Goal: Task Accomplishment & Management: Manage account settings

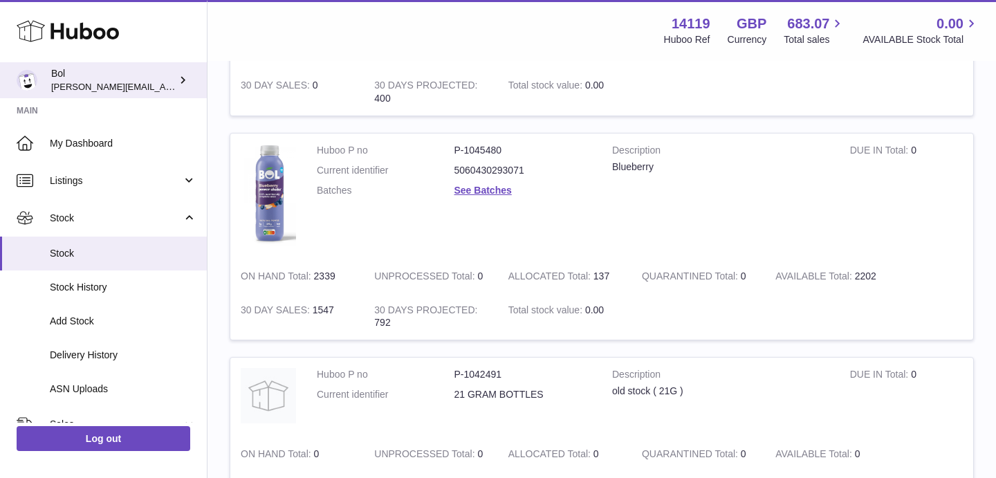
click at [158, 88] on span "[PERSON_NAME][EMAIL_ADDRESS][PERSON_NAME][DOMAIN_NAME]" at bounding box center [201, 86] width 300 height 11
click at [166, 76] on div "Bol Scott.Sutcliffe@bolfoods.com" at bounding box center [113, 80] width 125 height 26
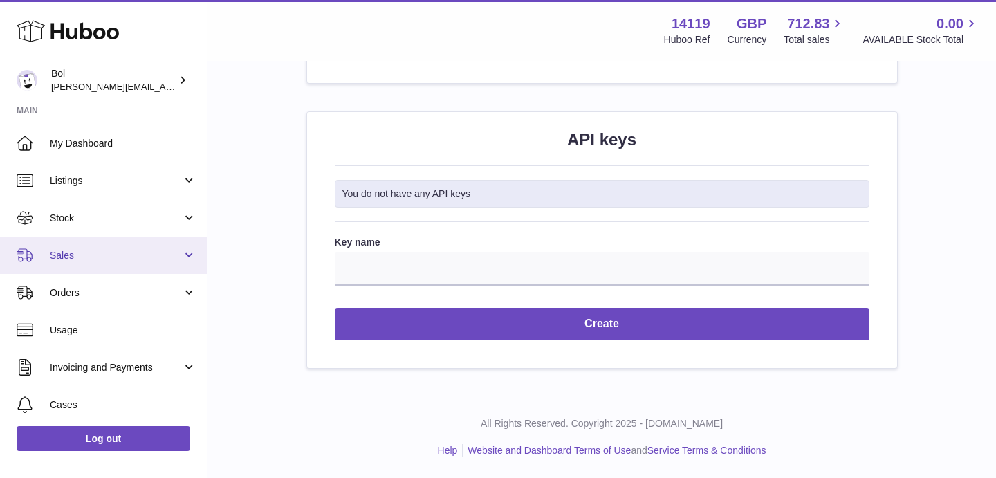
scroll to position [113, 0]
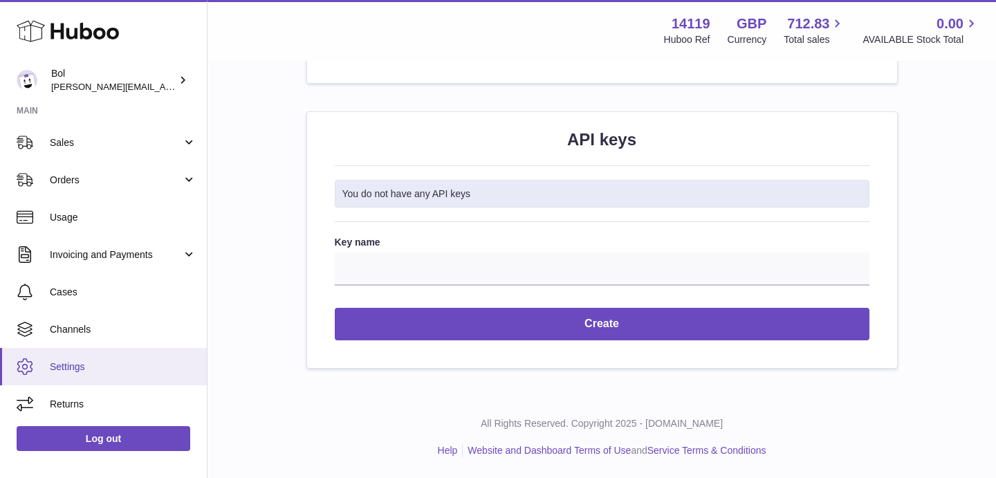
click at [71, 367] on span "Settings" at bounding box center [123, 366] width 147 height 13
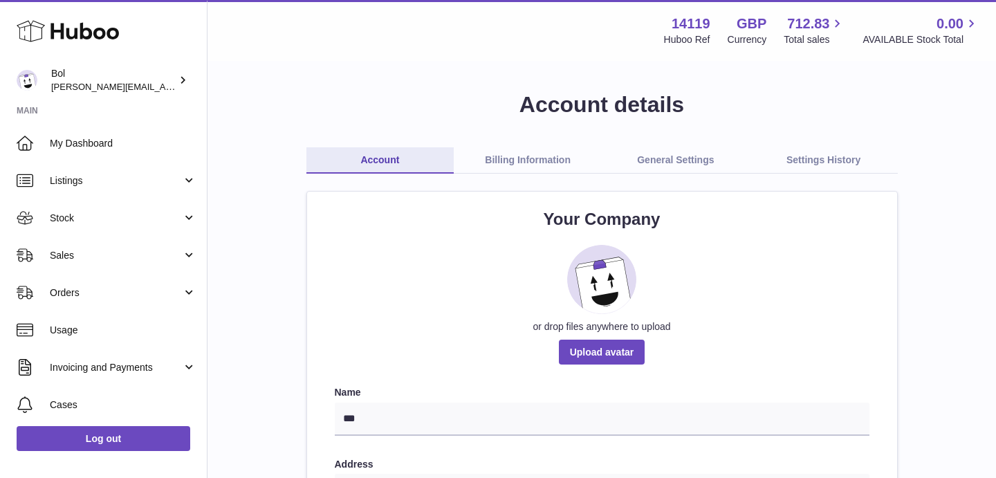
click at [543, 154] on link "Billing Information" at bounding box center [528, 160] width 148 height 26
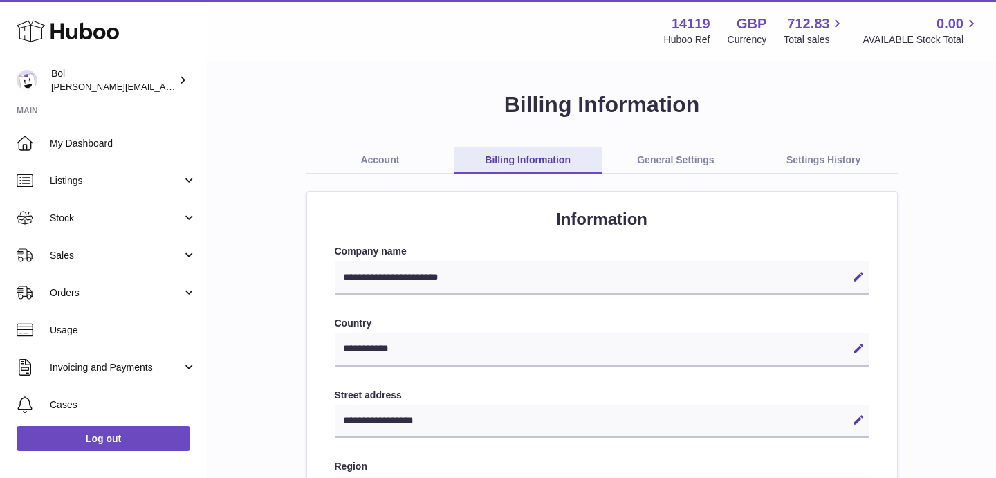
select select "**"
click at [708, 157] on link "General Settings" at bounding box center [676, 160] width 148 height 26
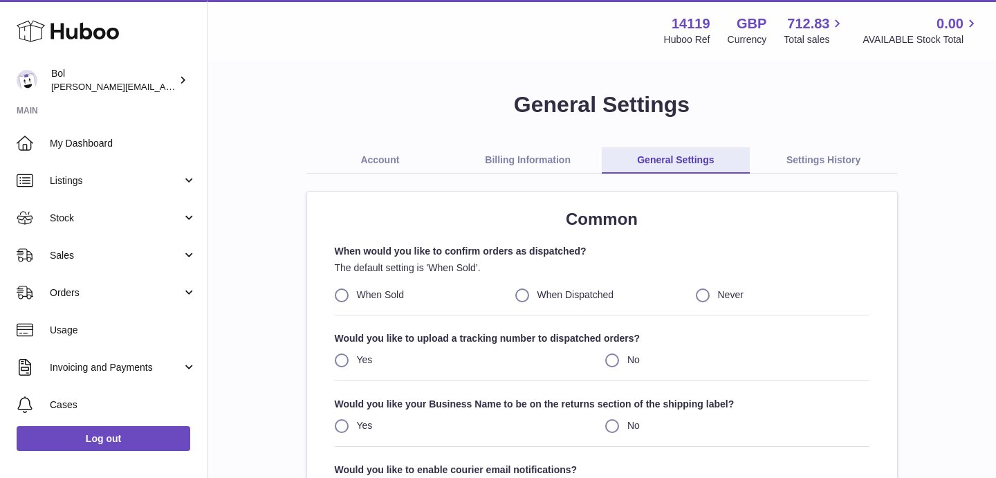
click at [833, 156] on link "Settings History" at bounding box center [824, 160] width 148 height 26
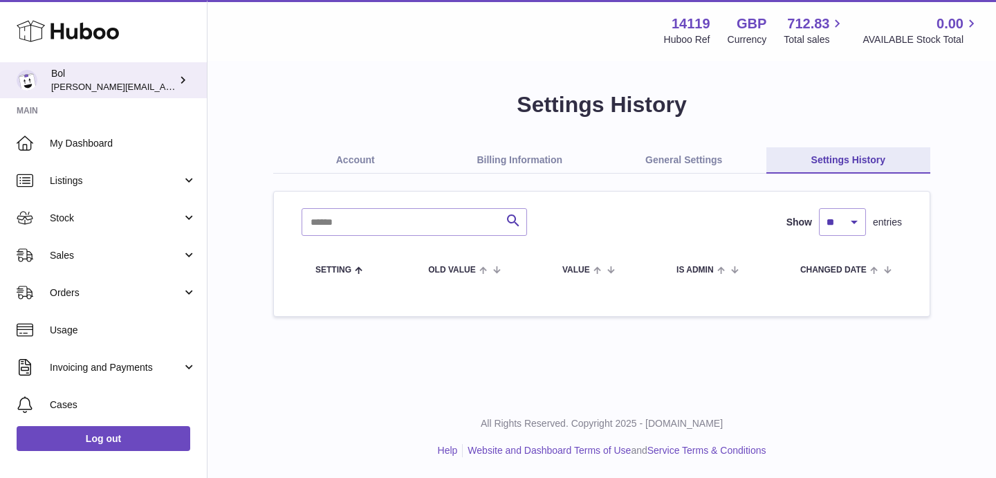
click at [176, 80] on icon at bounding box center [183, 80] width 15 height 15
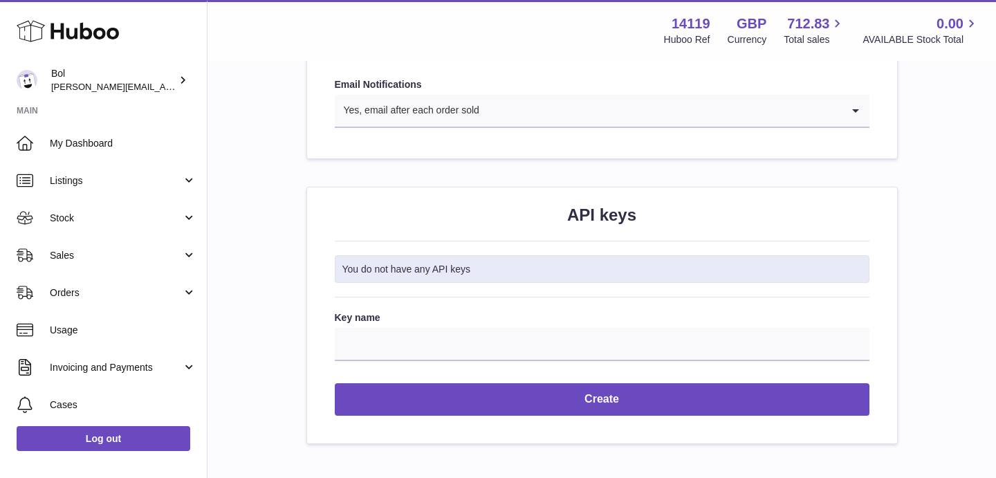
scroll to position [1634, 0]
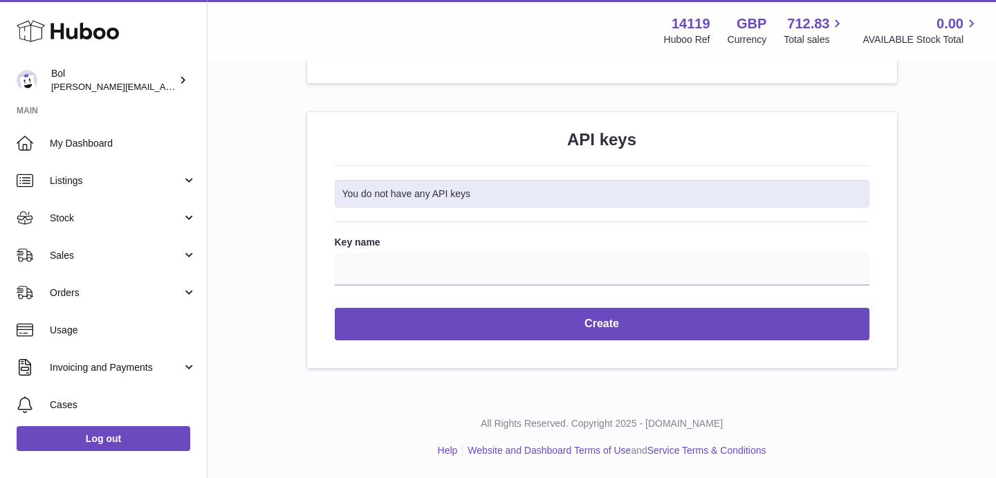
click at [88, 23] on icon at bounding box center [68, 31] width 102 height 28
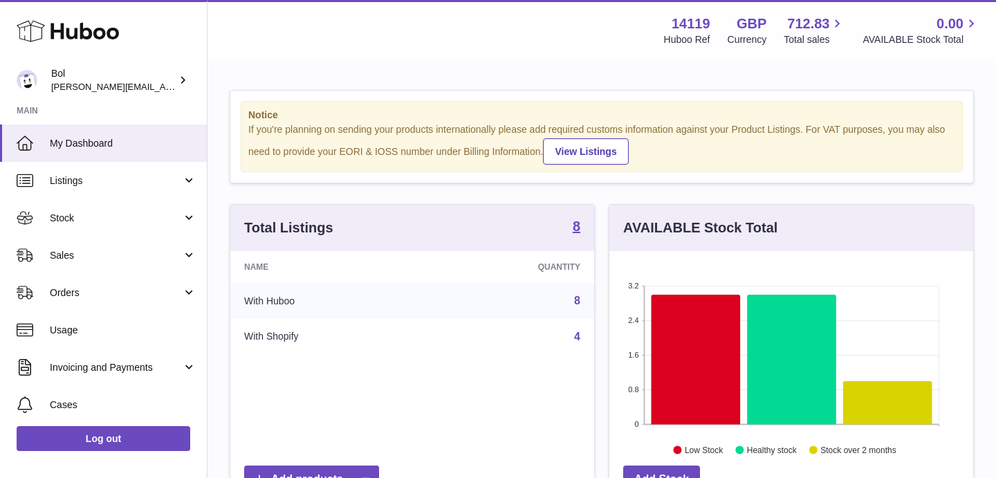
scroll to position [216, 364]
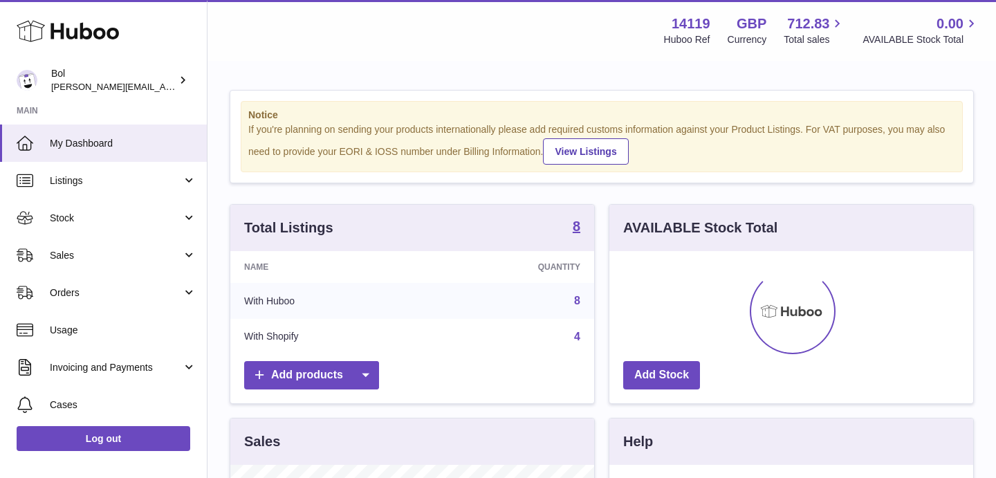
scroll to position [216, 364]
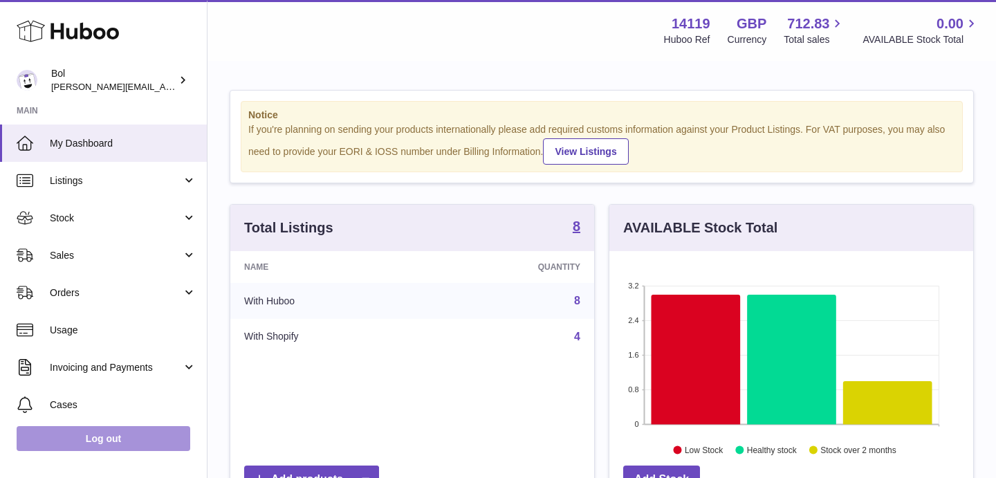
click at [99, 443] on link "Log out" at bounding box center [104, 438] width 174 height 25
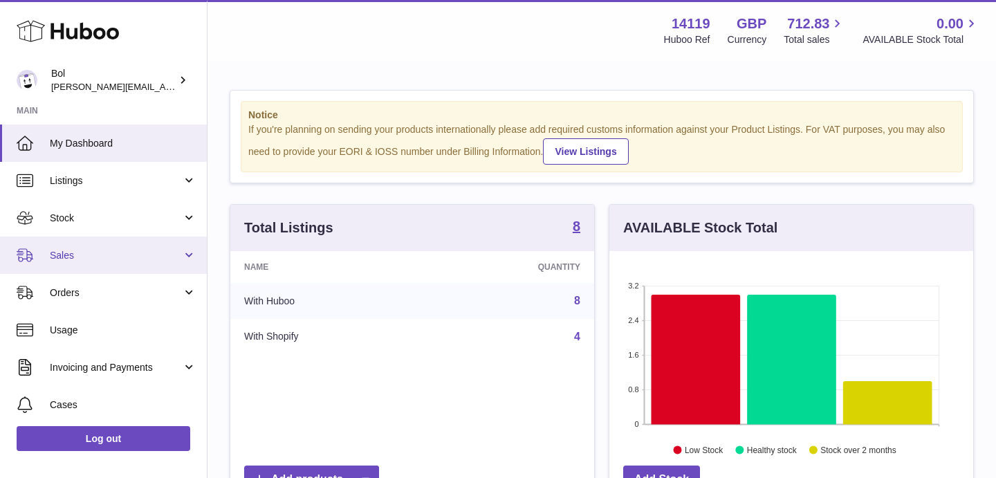
scroll to position [113, 0]
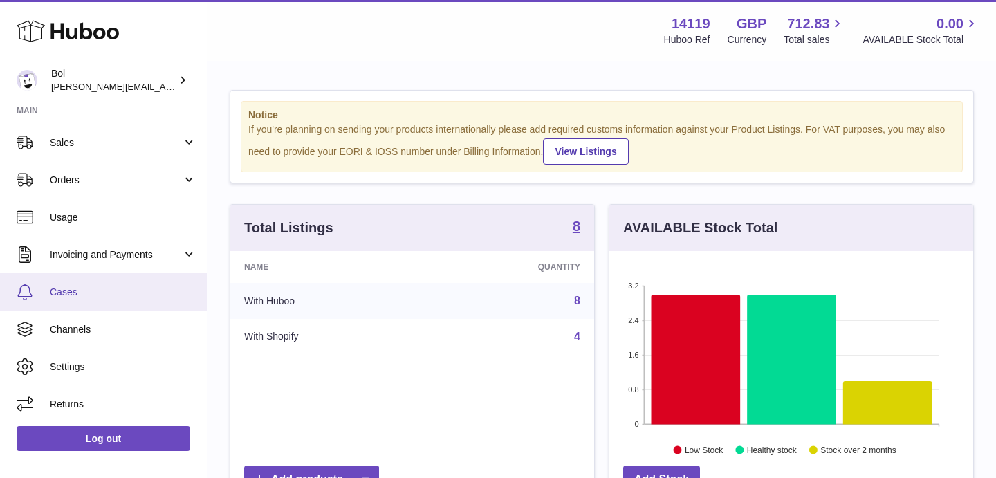
click at [70, 289] on span "Cases" at bounding box center [123, 292] width 147 height 13
